Goal: Information Seeking & Learning: Learn about a topic

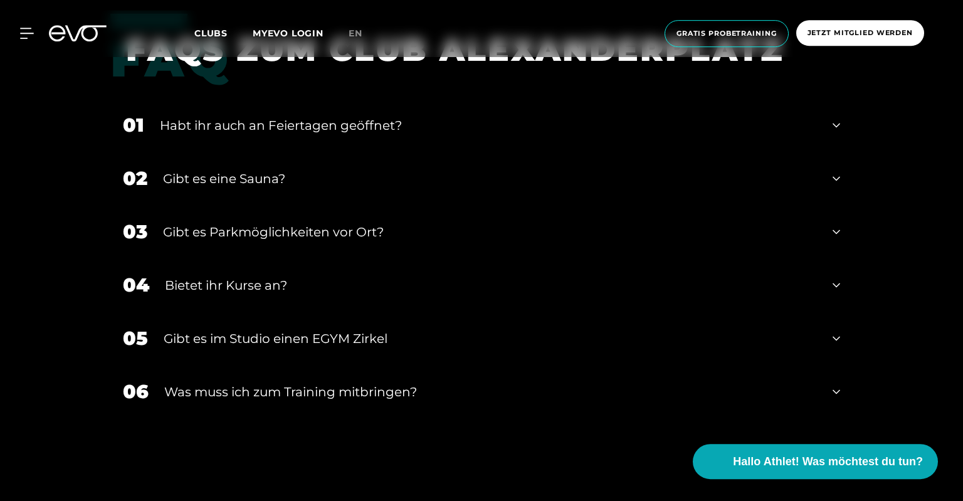
scroll to position [4435, 0]
click at [280, 175] on div "Gibt es eine Sauna?" at bounding box center [490, 178] width 654 height 19
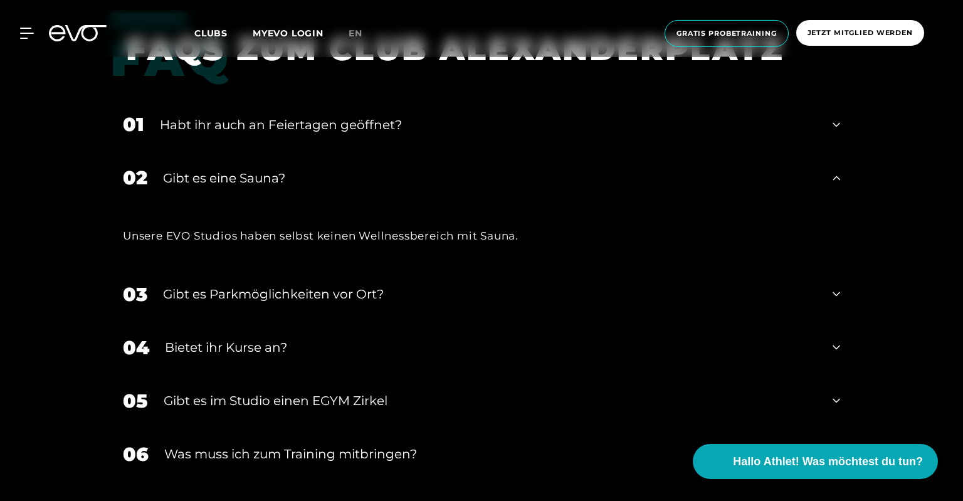
click at [280, 175] on div "Gibt es eine Sauna?" at bounding box center [490, 178] width 654 height 19
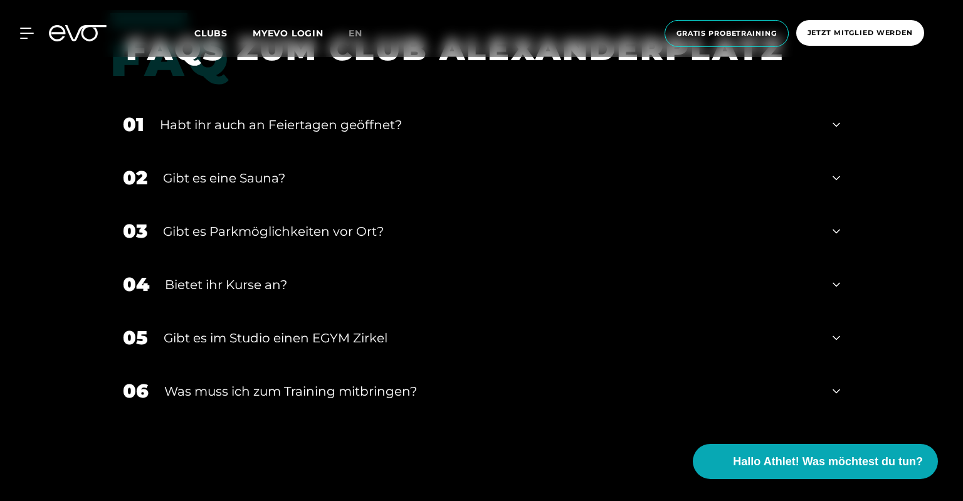
click at [275, 115] on div "01 Habt ihr auch an Feiertagen geöffnet?" at bounding box center [481, 124] width 742 height 53
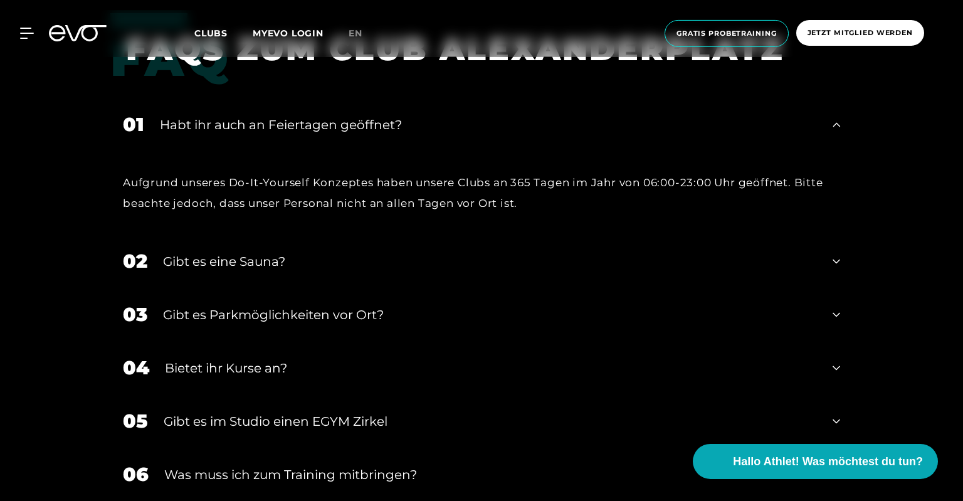
click at [276, 125] on div "Habt ihr auch an Feiertagen geöffnet?" at bounding box center [488, 124] width 657 height 19
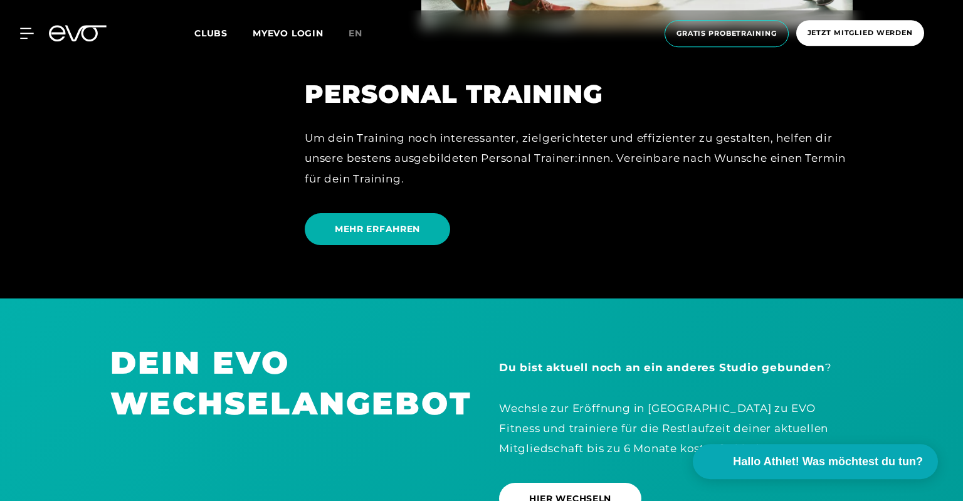
scroll to position [3330, 0]
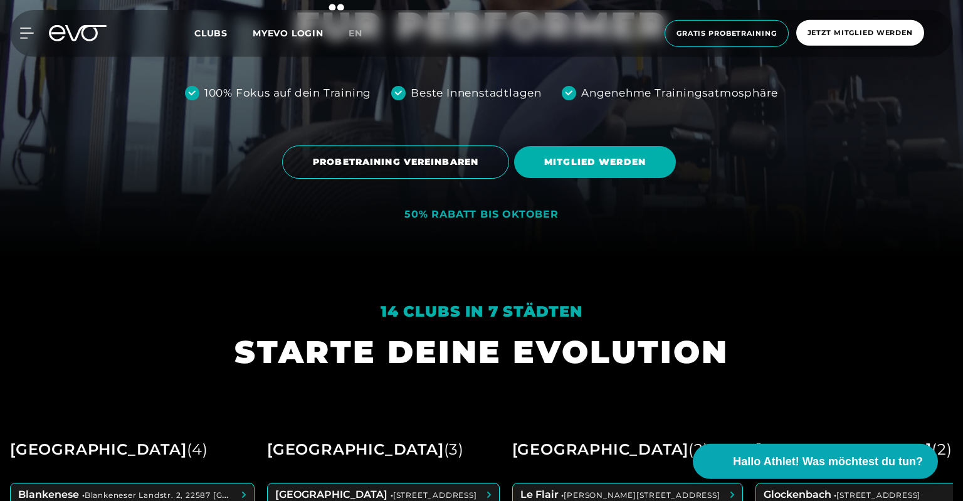
scroll to position [245, 0]
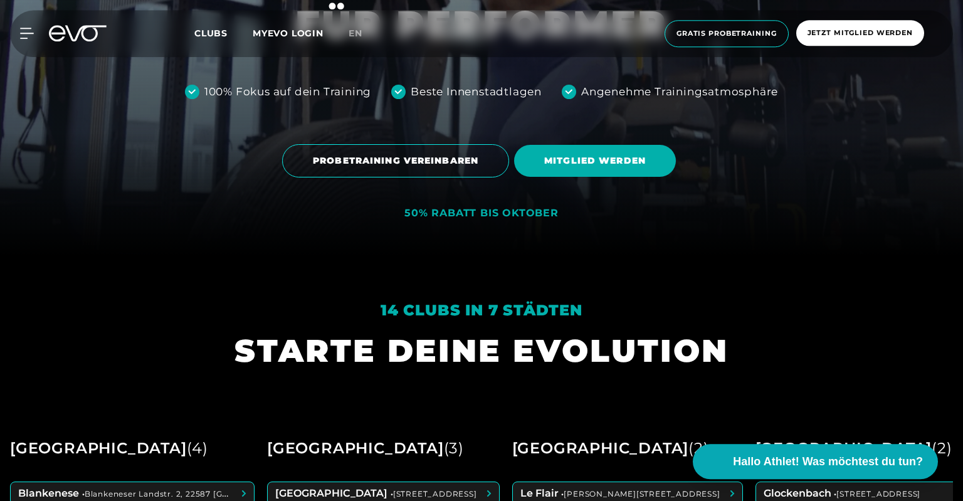
click at [526, 208] on div "50% RABATT BIS OKTOBER" at bounding box center [481, 213] width 154 height 13
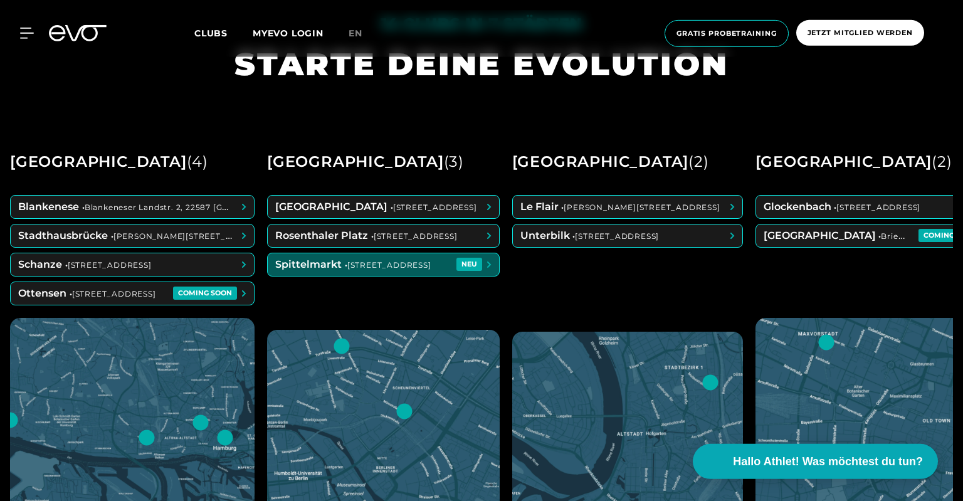
scroll to position [532, 0]
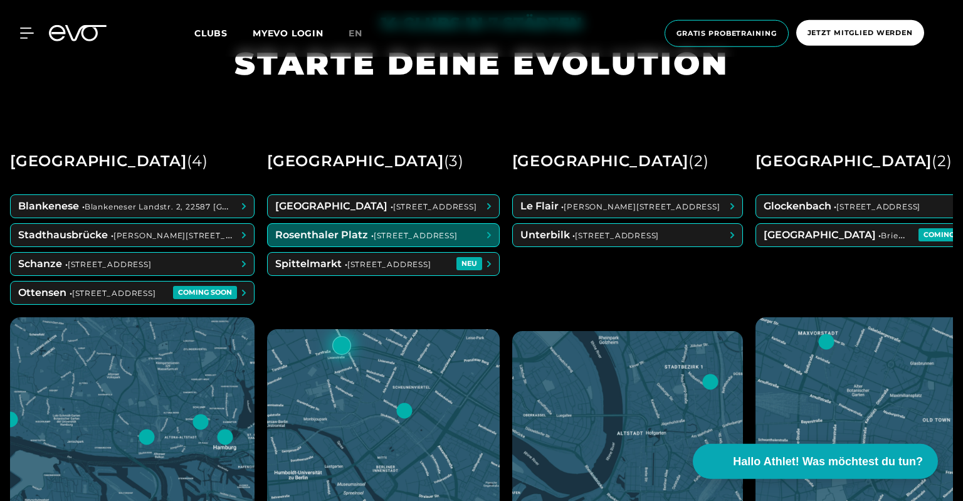
click at [382, 234] on span at bounding box center [383, 235] width 231 height 23
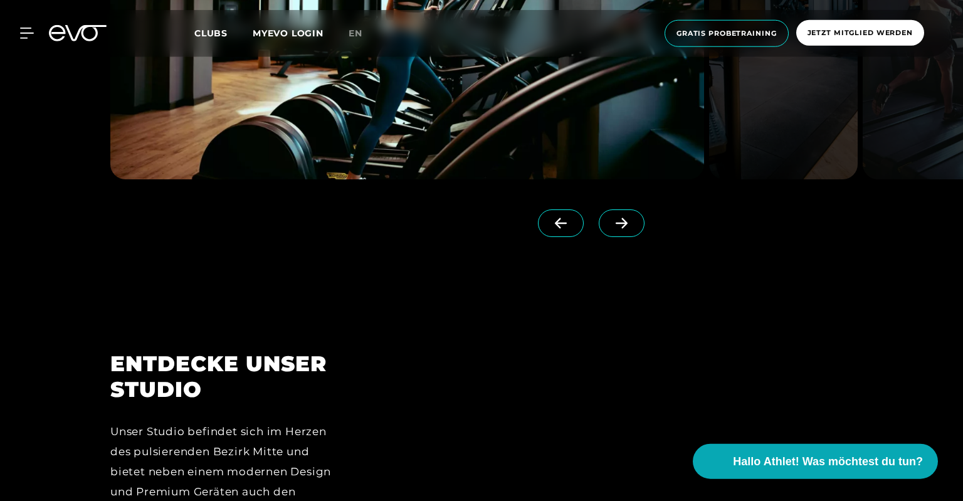
scroll to position [1376, 0]
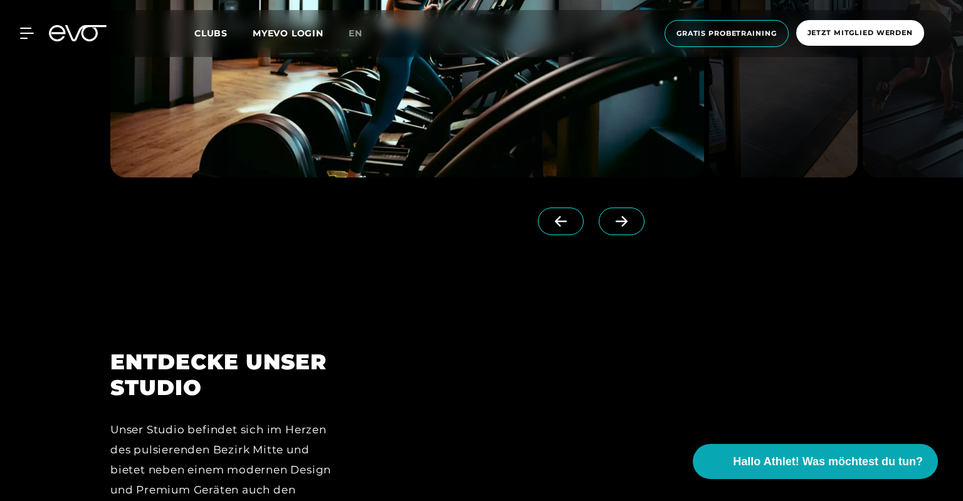
click at [614, 215] on span at bounding box center [622, 222] width 46 height 28
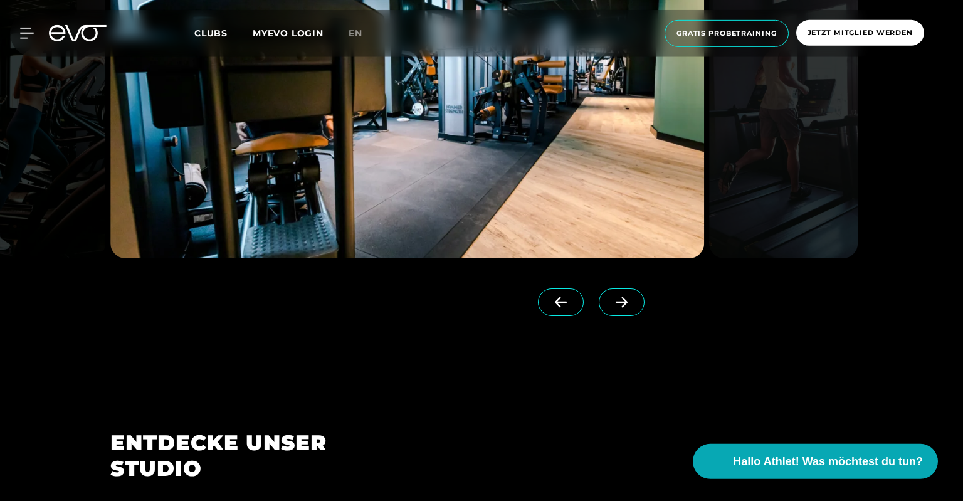
scroll to position [1295, 0]
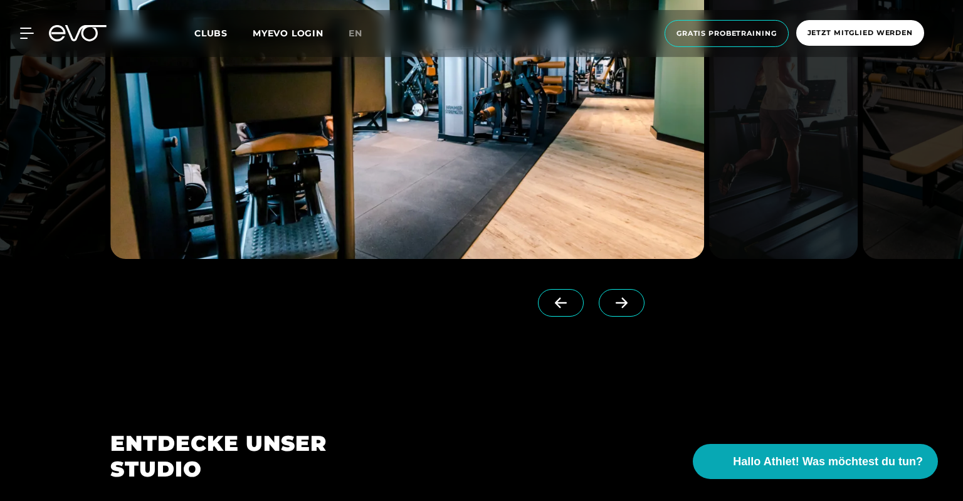
click at [619, 303] on icon at bounding box center [622, 302] width 22 height 11
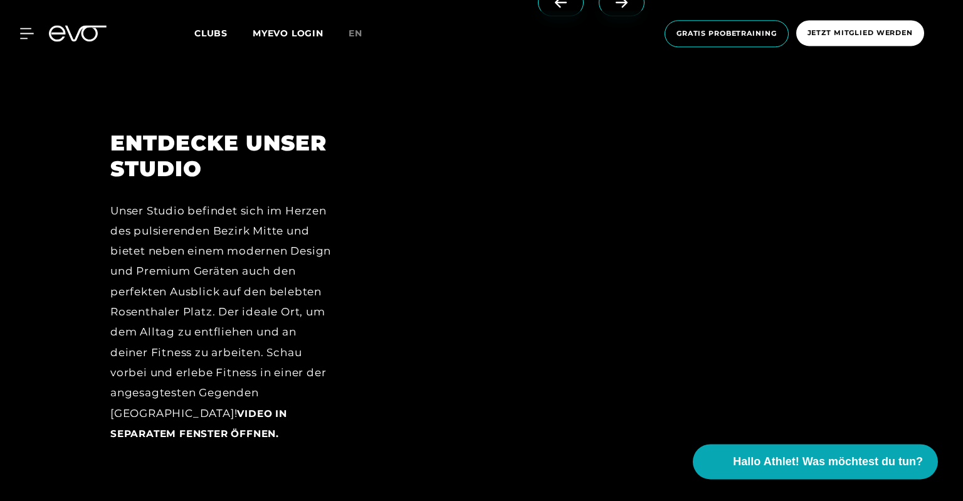
scroll to position [1594, 0]
click at [82, 191] on div "ENTDECKE UNSER STUDIO Unser Studio befindet sich im Herzen des pulsierenden Bez…" at bounding box center [481, 296] width 963 height 419
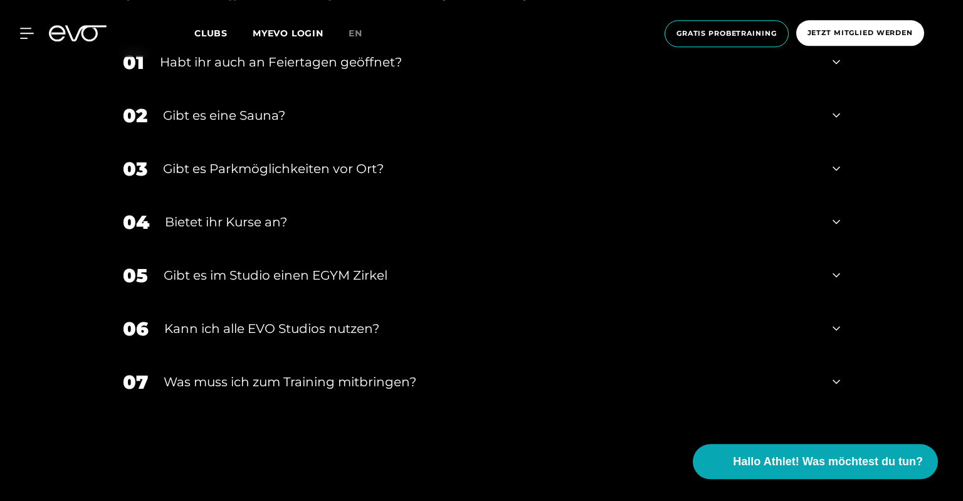
scroll to position [4605, 0]
